Goal: Find specific page/section: Find specific page/section

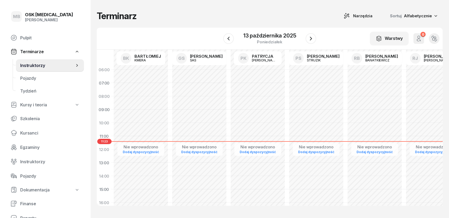
click at [31, 102] on span "Kursy i teoria" at bounding box center [33, 104] width 27 height 5
select select
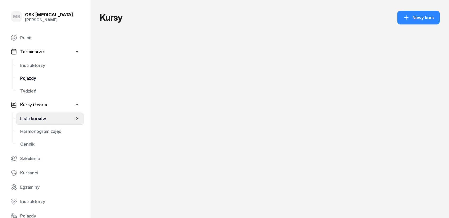
click at [29, 77] on span "Pojazdy" at bounding box center [50, 78] width 60 height 5
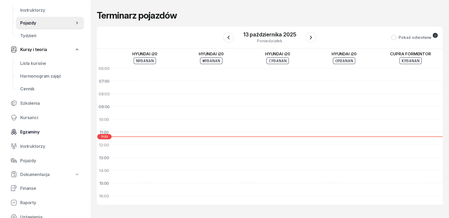
scroll to position [59, 0]
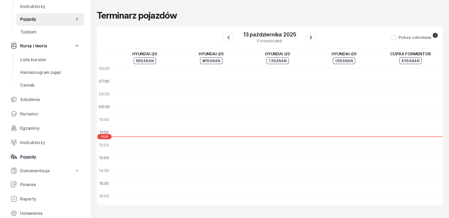
click at [23, 160] on link "Pojazdy" at bounding box center [45, 156] width 78 height 13
